Goal: Task Accomplishment & Management: Use online tool/utility

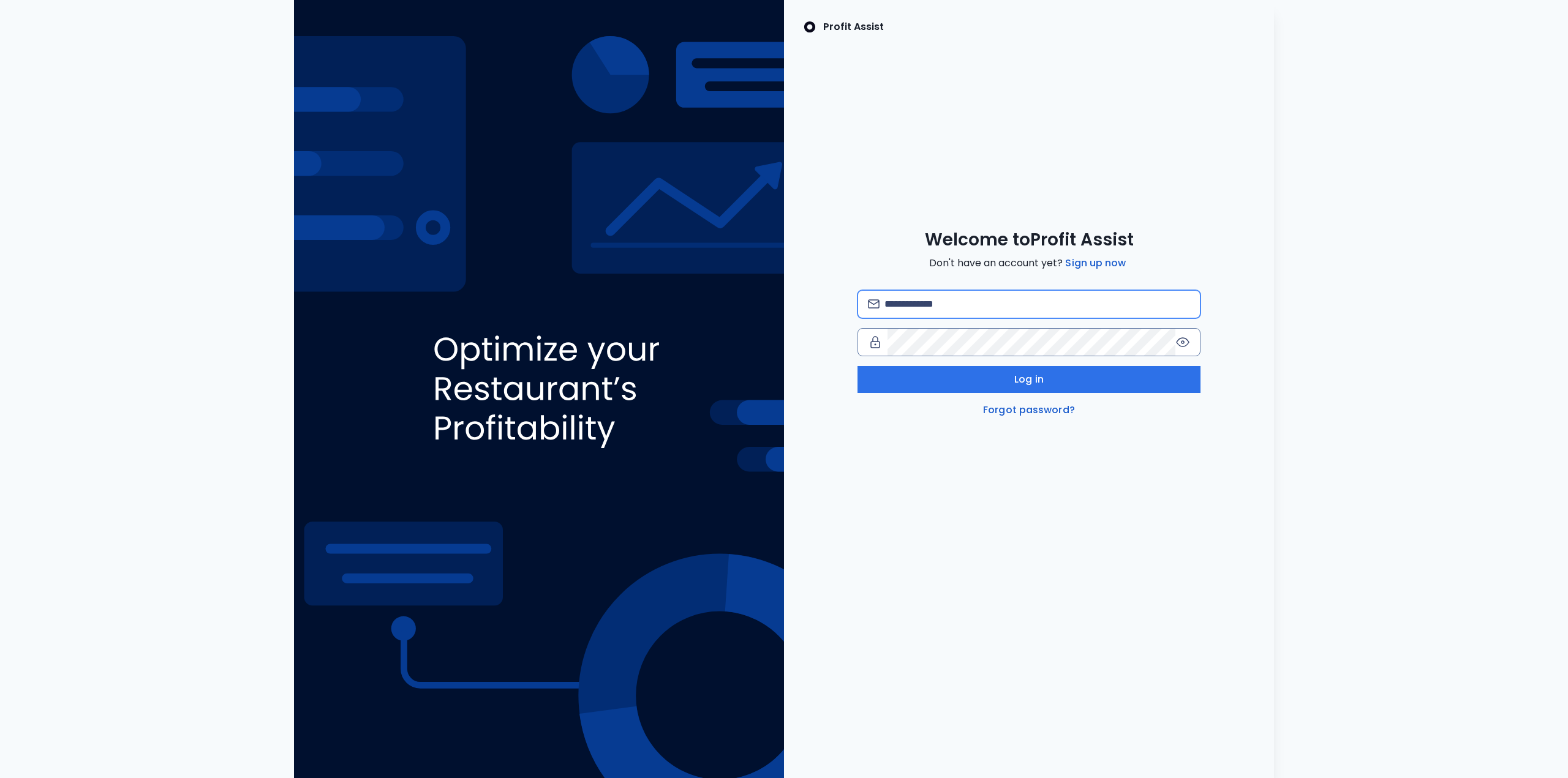
click at [923, 298] on input "email" at bounding box center [1037, 304] width 305 height 27
type input "**********"
click at [1075, 388] on button "Log in" at bounding box center [1030, 379] width 343 height 27
